Goal: Use online tool/utility: Utilize a website feature to perform a specific function

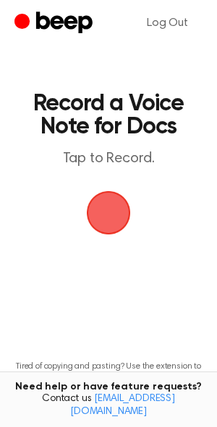
click at [110, 214] on span "button" at bounding box center [108, 212] width 79 height 79
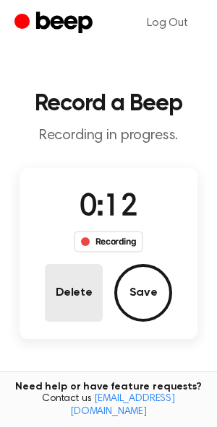
click at [79, 287] on button "Delete" at bounding box center [74, 293] width 58 height 58
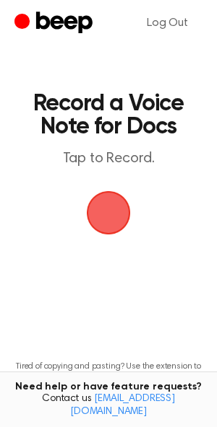
click at [107, 218] on span "button" at bounding box center [108, 212] width 49 height 49
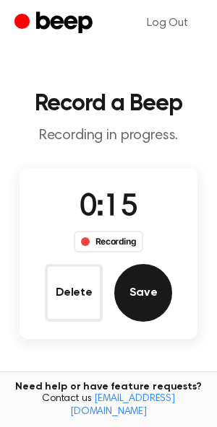
click at [141, 291] on button "Save" at bounding box center [143, 293] width 58 height 58
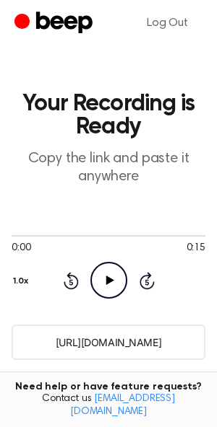
click at [90, 340] on input "[URL][DOMAIN_NAME]" at bounding box center [108, 342] width 193 height 35
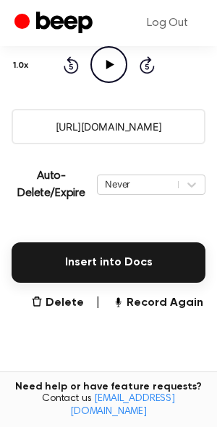
scroll to position [232, 0]
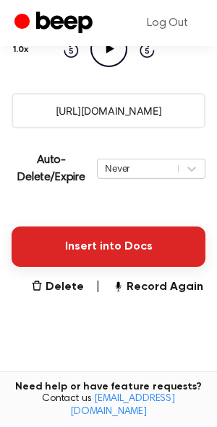
click at [124, 245] on button "Insert into Docs" at bounding box center [108, 247] width 193 height 40
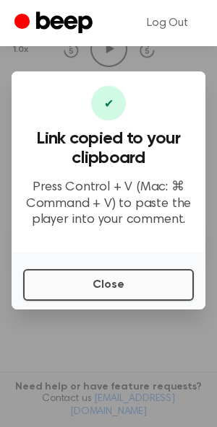
click at [102, 288] on button "Close" at bounding box center [108, 285] width 170 height 32
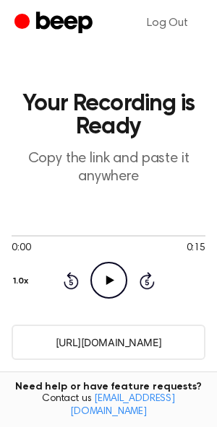
scroll to position [0, 0]
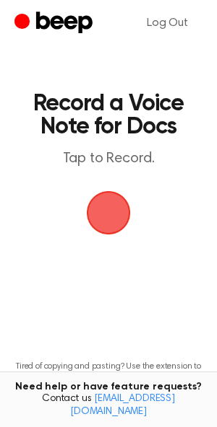
click at [101, 217] on span "button" at bounding box center [108, 213] width 40 height 40
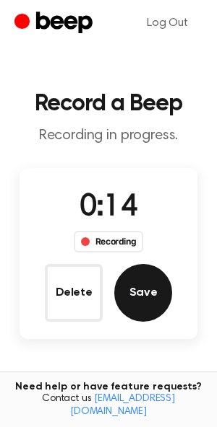
click at [150, 312] on button "Save" at bounding box center [143, 293] width 58 height 58
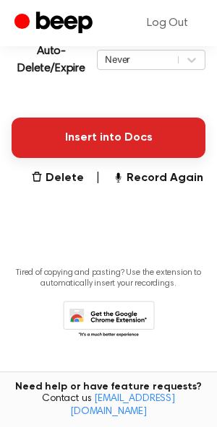
scroll to position [341, 0]
click at [118, 135] on button "Insert into Docs" at bounding box center [108, 138] width 193 height 40
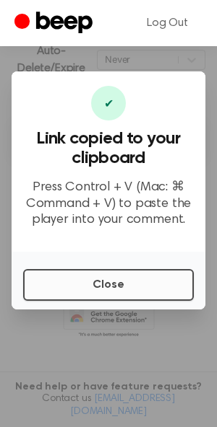
click at [120, 292] on button "Close" at bounding box center [108, 285] width 170 height 32
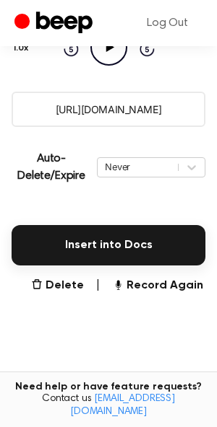
scroll to position [258, 0]
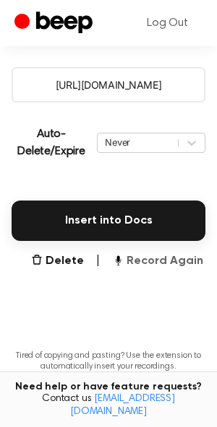
click at [147, 265] on button "Record Again" at bounding box center [157, 261] width 91 height 17
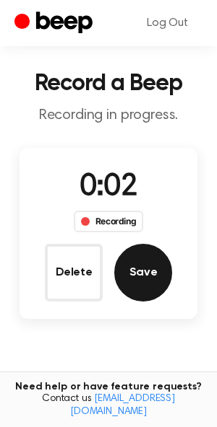
scroll to position [19, 0]
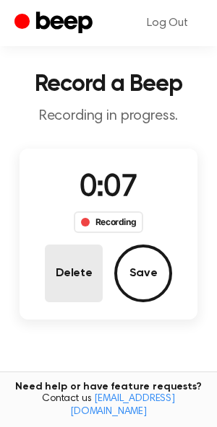
click at [82, 269] on button "Delete" at bounding box center [74, 274] width 58 height 58
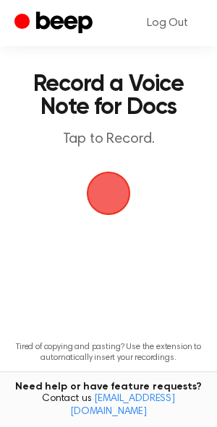
click at [111, 188] on span "button" at bounding box center [108, 193] width 40 height 40
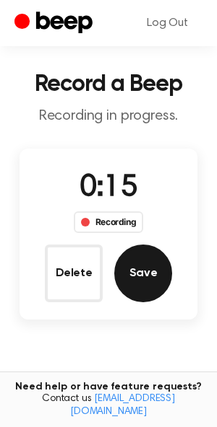
click at [142, 272] on button "Save" at bounding box center [143, 274] width 58 height 58
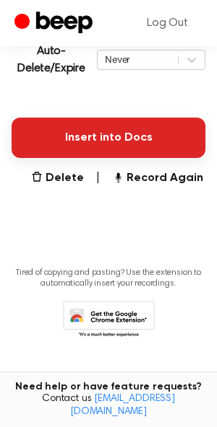
scroll to position [341, 0]
click at [124, 133] on button "Insert into Docs" at bounding box center [108, 138] width 193 height 40
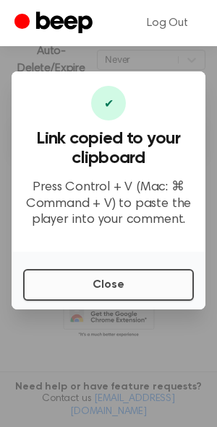
click at [114, 285] on button "Close" at bounding box center [108, 285] width 170 height 32
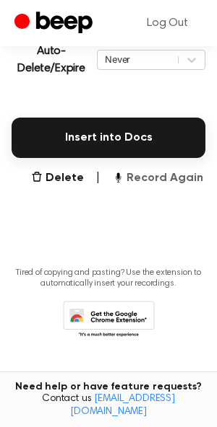
click at [141, 175] on button "Record Again" at bounding box center [157, 178] width 91 height 17
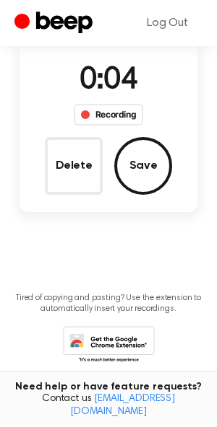
scroll to position [118, 0]
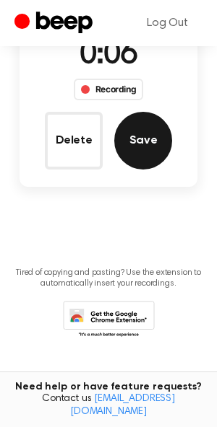
click at [146, 135] on button "Save" at bounding box center [143, 141] width 58 height 58
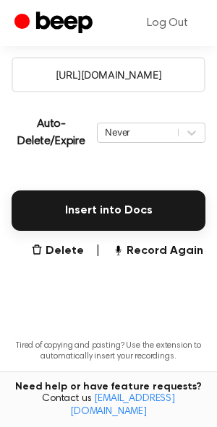
scroll to position [303, 0]
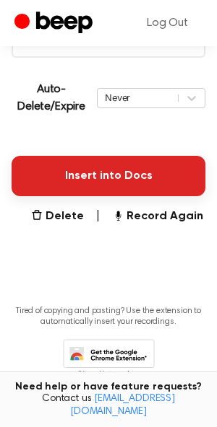
click at [113, 175] on button "Insert into Docs" at bounding box center [108, 176] width 193 height 40
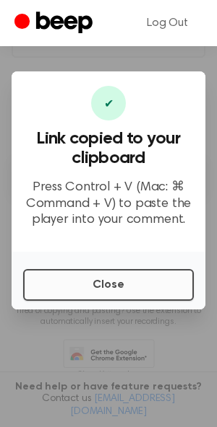
click at [88, 285] on button "Close" at bounding box center [108, 285] width 170 height 32
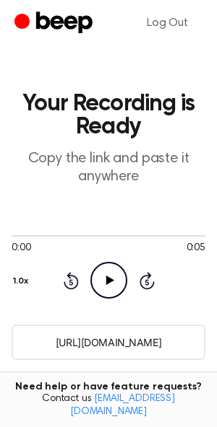
scroll to position [0, 0]
